Goal: Check status

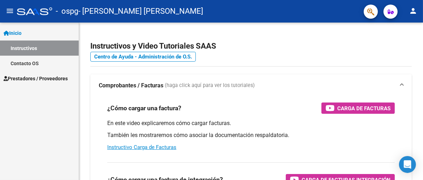
click at [37, 78] on span "Prestadores / Proveedores" at bounding box center [36, 79] width 64 height 8
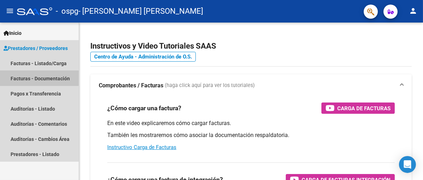
click at [37, 78] on link "Facturas - Documentación" at bounding box center [39, 78] width 79 height 15
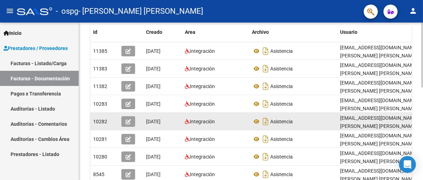
scroll to position [141, 0]
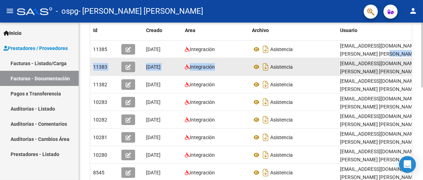
drag, startPoint x: 325, startPoint y: 58, endPoint x: 227, endPoint y: 60, distance: 97.4
click at [240, 60] on datatable-scroller "11385 [DATE] Integración Asistencia [EMAIL_ADDRESS][DOMAIN_NAME] - - [PERSON_NA…" at bounding box center [251, 129] width 322 height 177
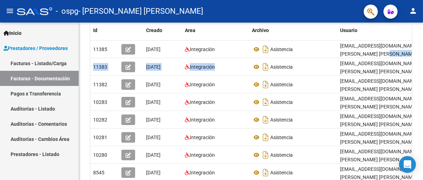
click at [33, 94] on link "Pagos x Transferencia" at bounding box center [39, 93] width 79 height 15
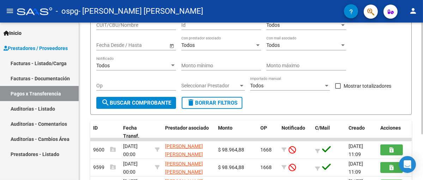
scroll to position [141, 0]
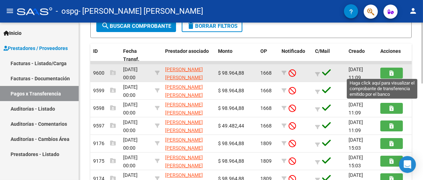
click at [391, 72] on icon "button" at bounding box center [392, 73] width 4 height 5
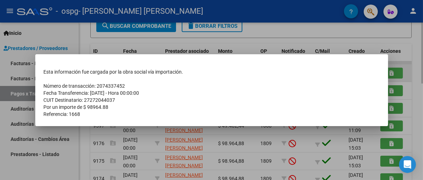
click at [391, 72] on div at bounding box center [211, 90] width 423 height 180
